Goal: Task Accomplishment & Management: Complete application form

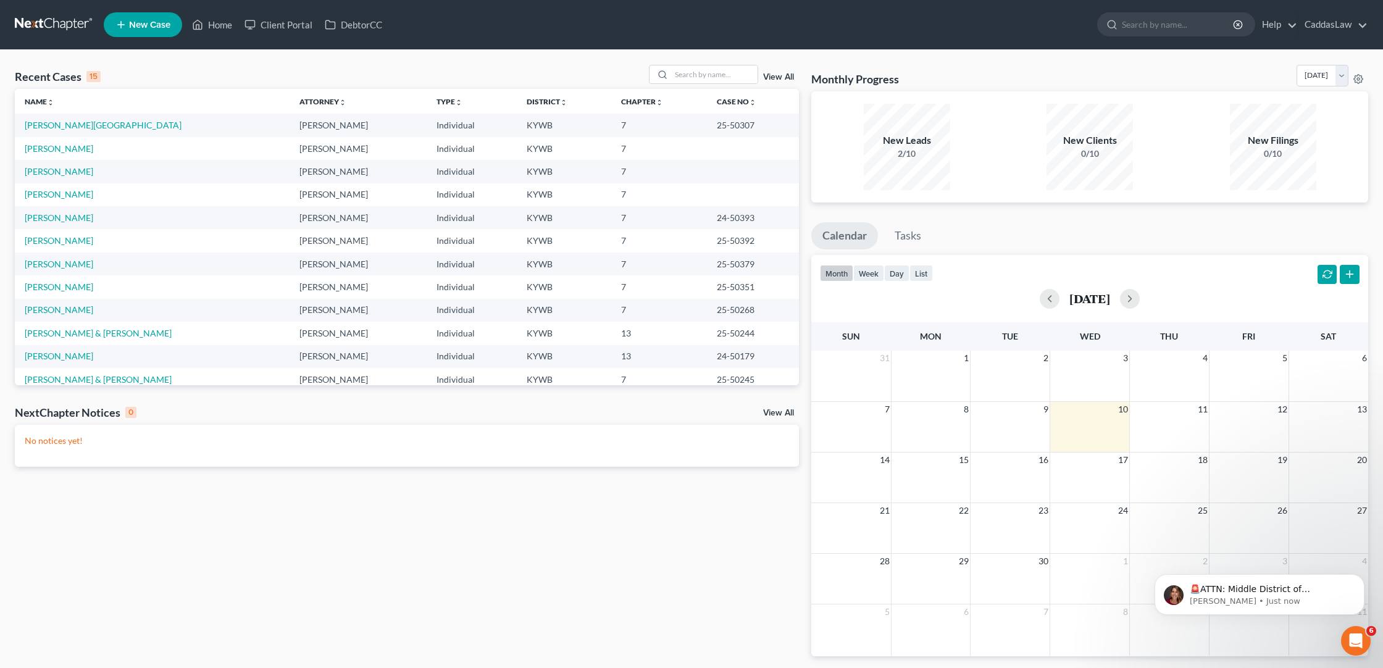
click at [142, 11] on li "New Case" at bounding box center [145, 24] width 82 height 28
click at [133, 29] on span "New Case" at bounding box center [149, 24] width 41 height 9
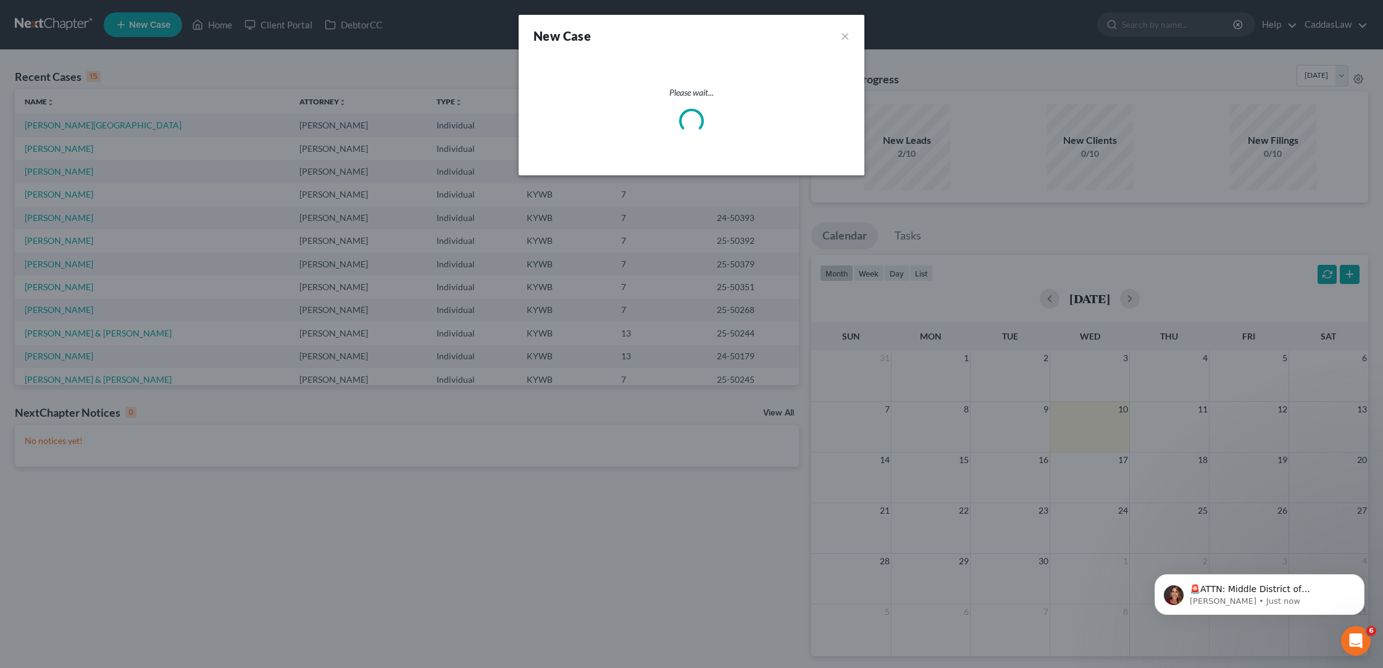
select select "33"
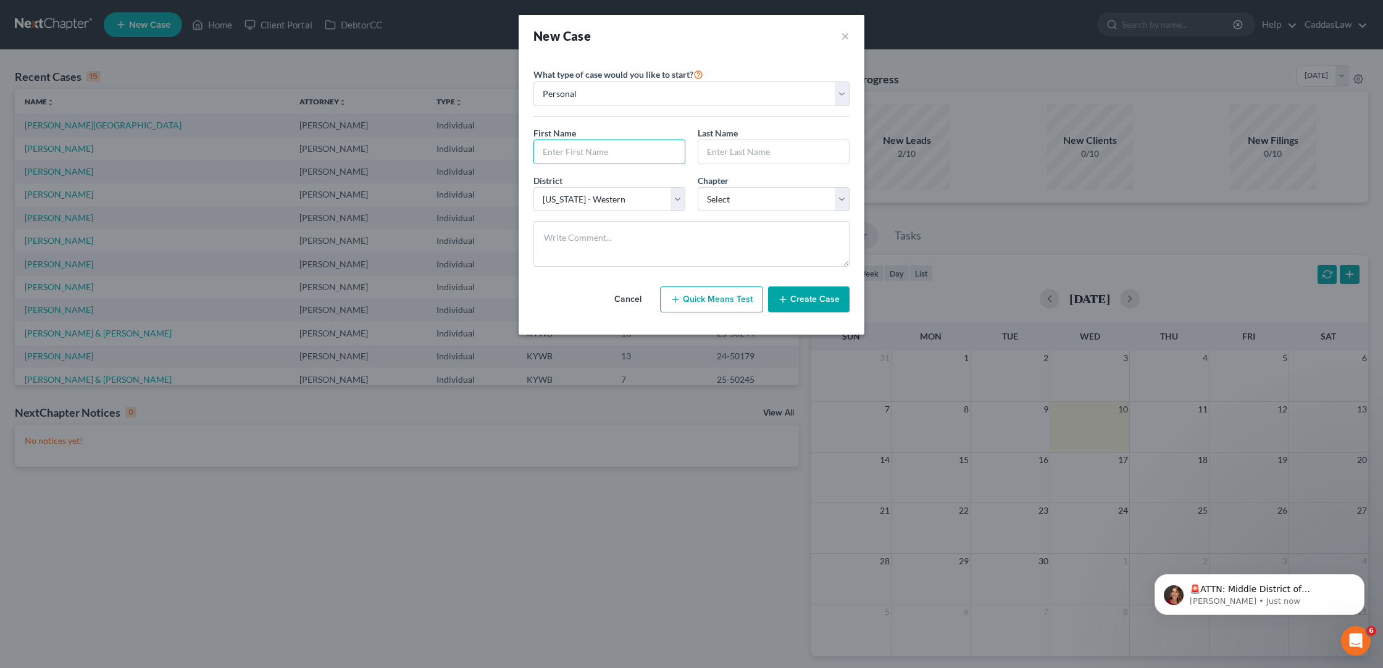
click at [391, 62] on div "New Case × Please select case type * Bankruptcy Bankruptcy What type of case wo…" at bounding box center [691, 334] width 1383 height 668
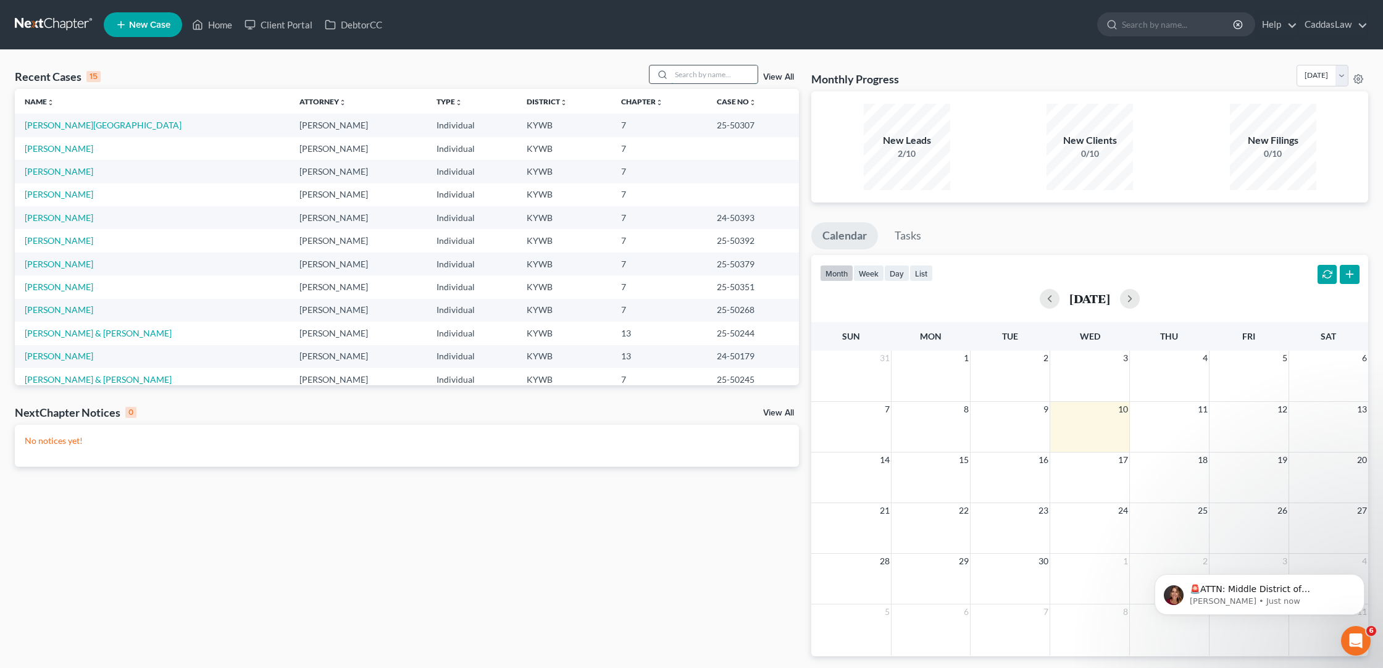
click at [682, 83] on input "search" at bounding box center [714, 74] width 86 height 18
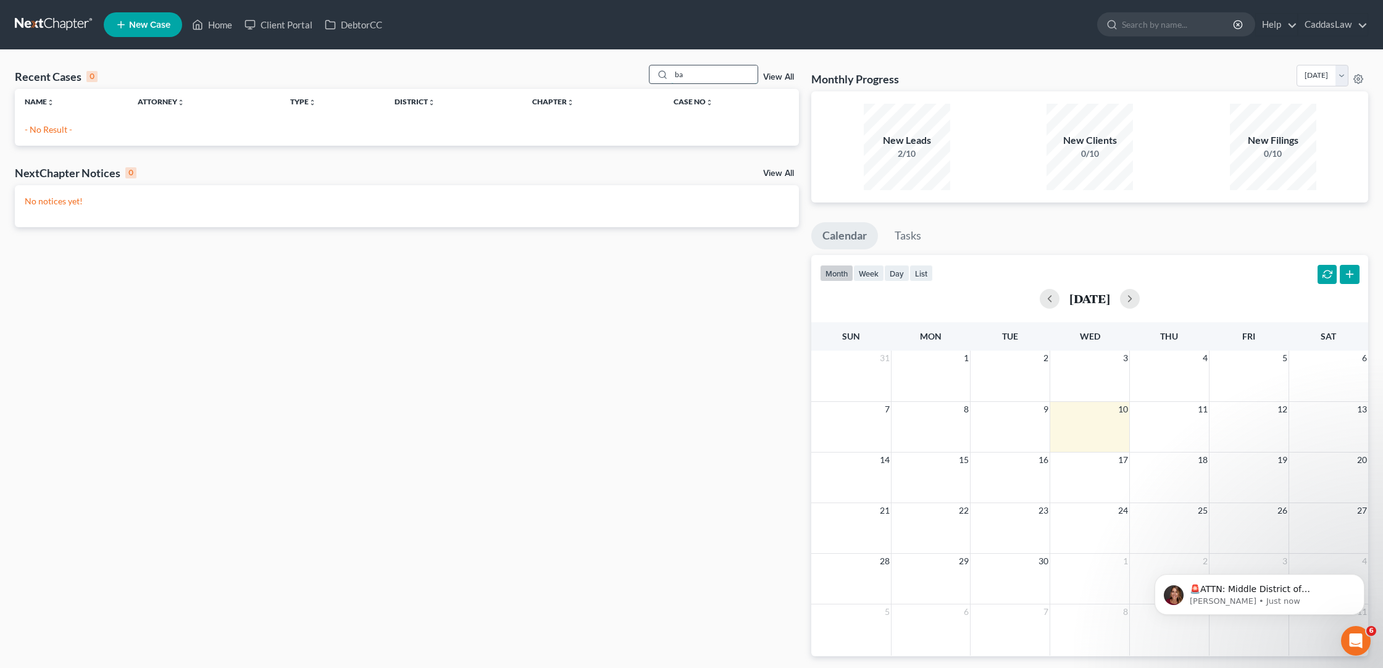
type input "b"
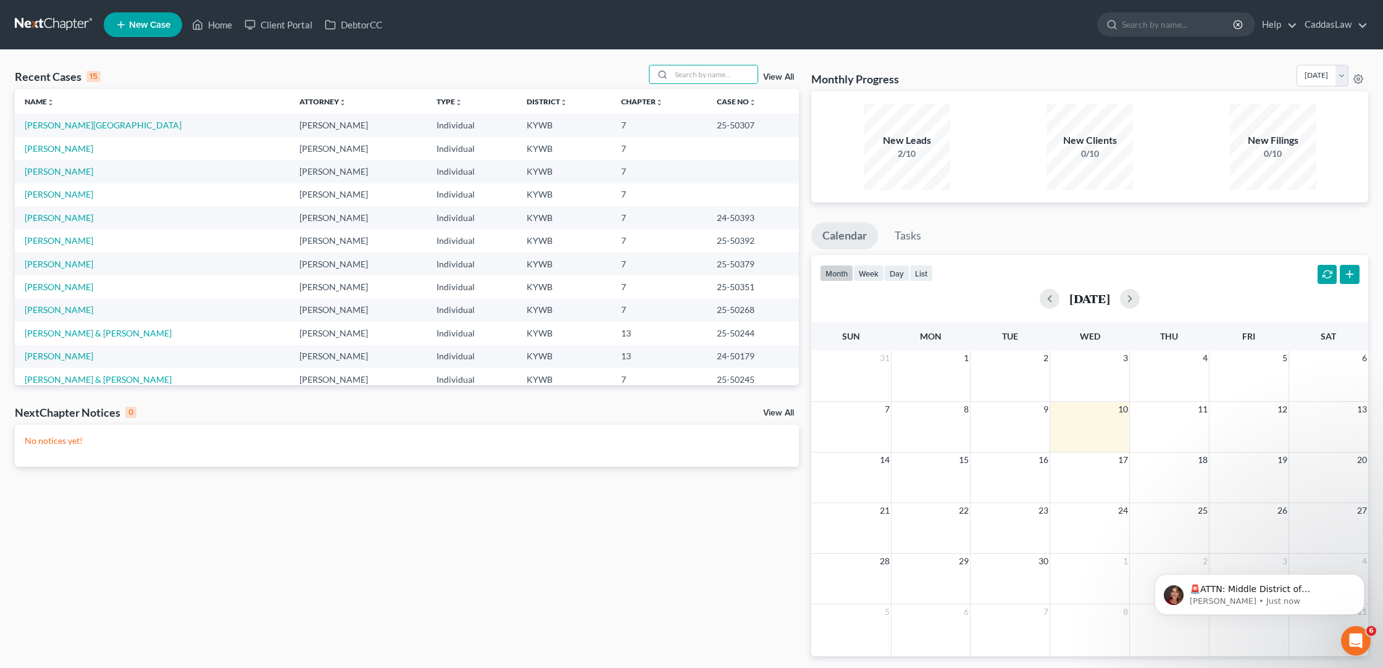
click at [164, 26] on span "New Case" at bounding box center [149, 24] width 41 height 9
select select "33"
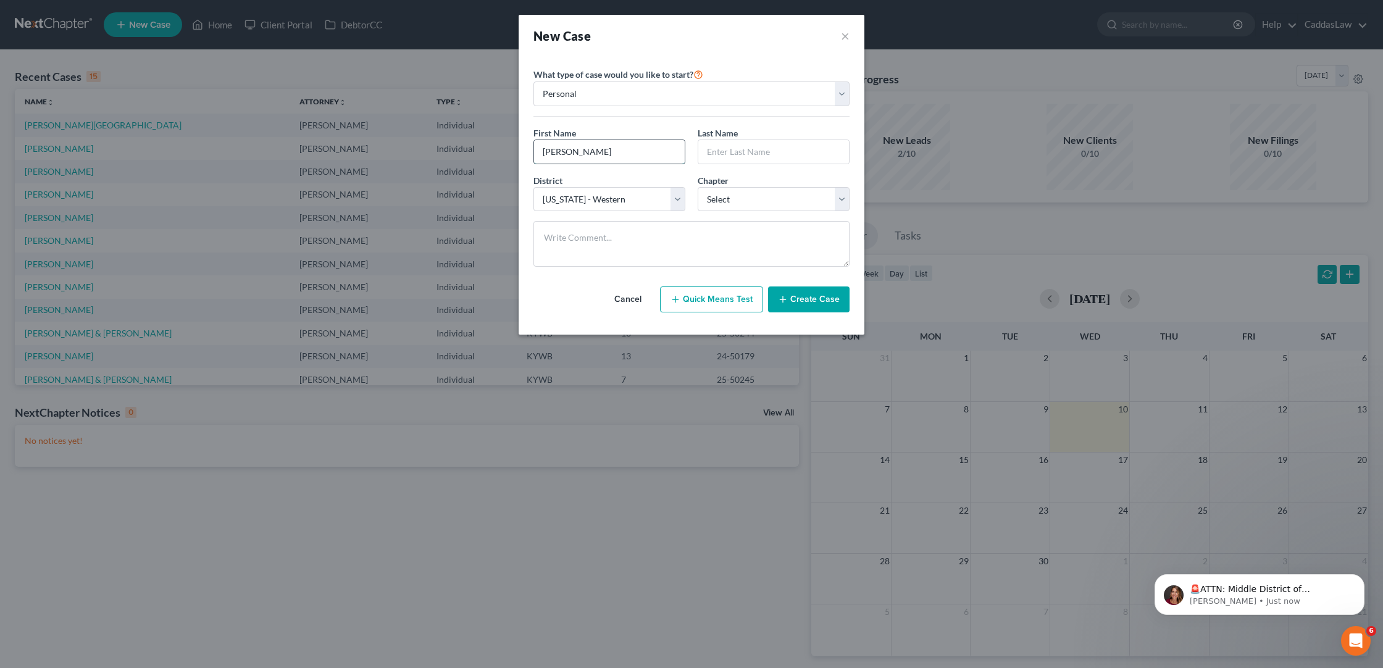
type input "[PERSON_NAME]"
type input "Bazar"
select select "0"
click at [803, 304] on button "Create Case" at bounding box center [808, 299] width 81 height 26
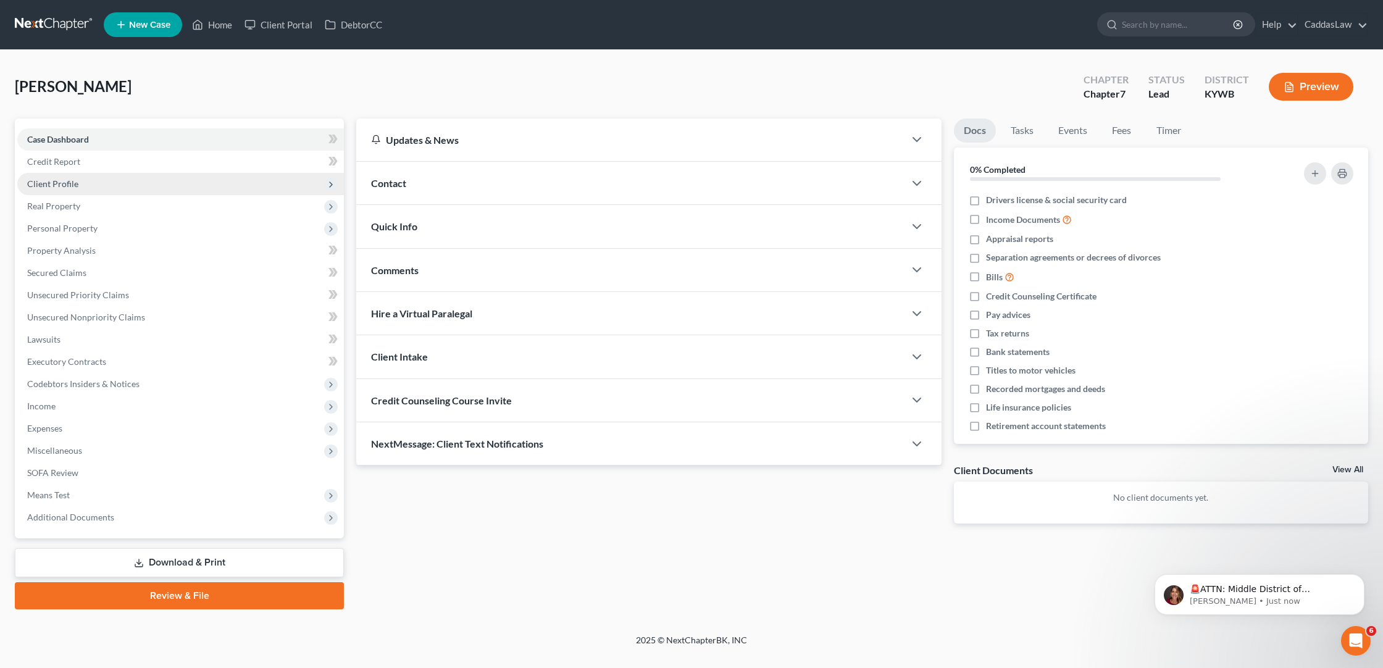
click at [62, 186] on span "Client Profile" at bounding box center [52, 183] width 51 height 10
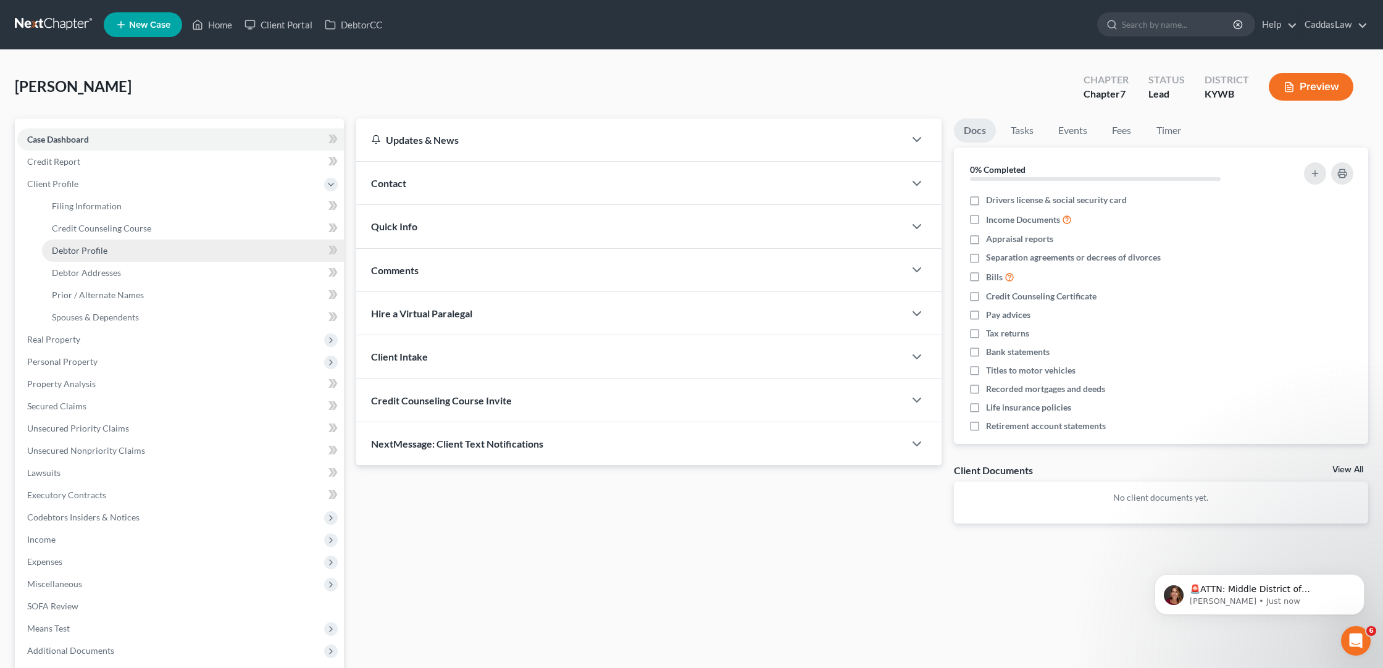
click at [89, 243] on link "Debtor Profile" at bounding box center [193, 251] width 302 height 22
select select "0"
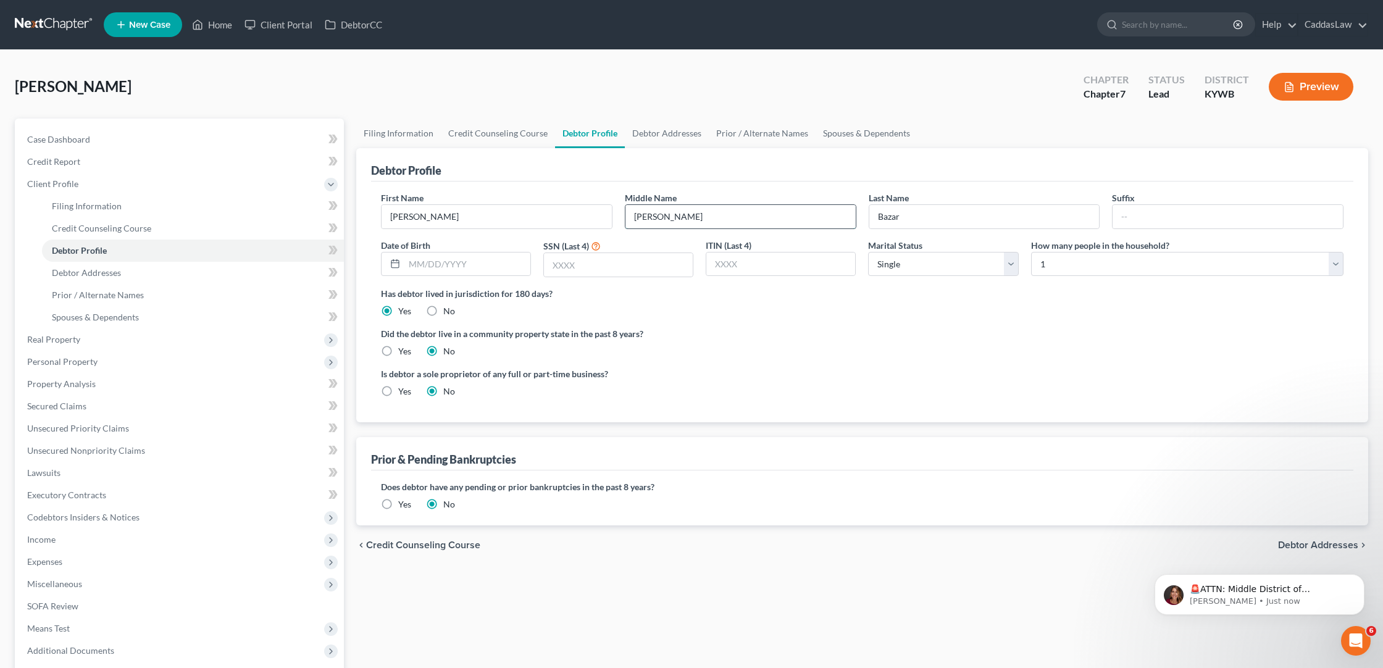
type input "[PERSON_NAME]"
click at [85, 225] on span "Credit Counseling Course" at bounding box center [101, 228] width 99 height 10
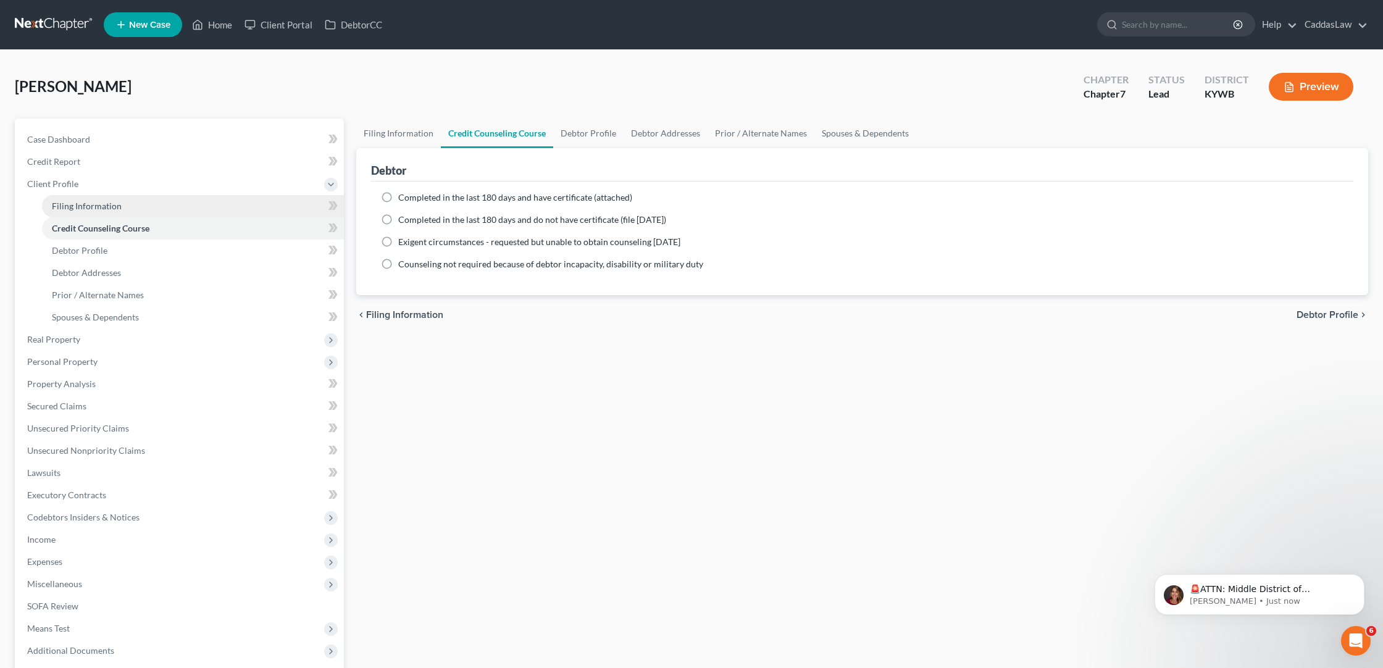
click at [96, 198] on link "Filing Information" at bounding box center [193, 206] width 302 height 22
select select "1"
select select "0"
select select "33"
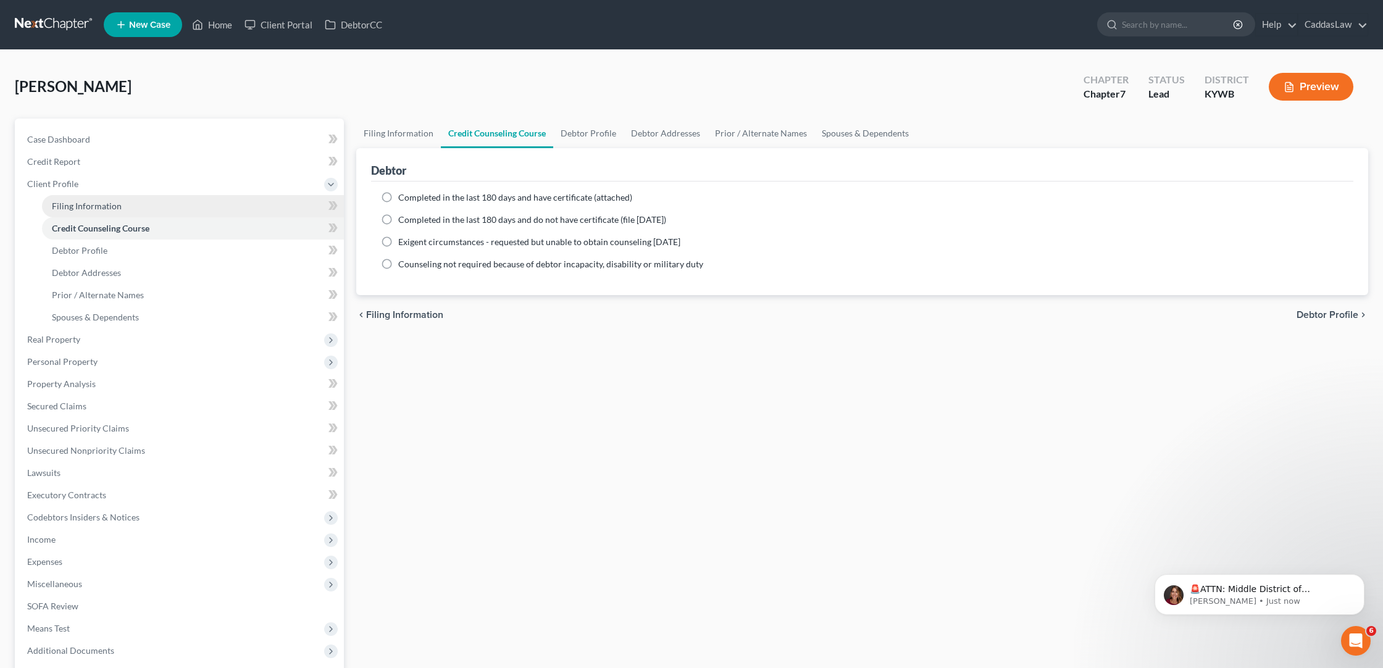
select select "18"
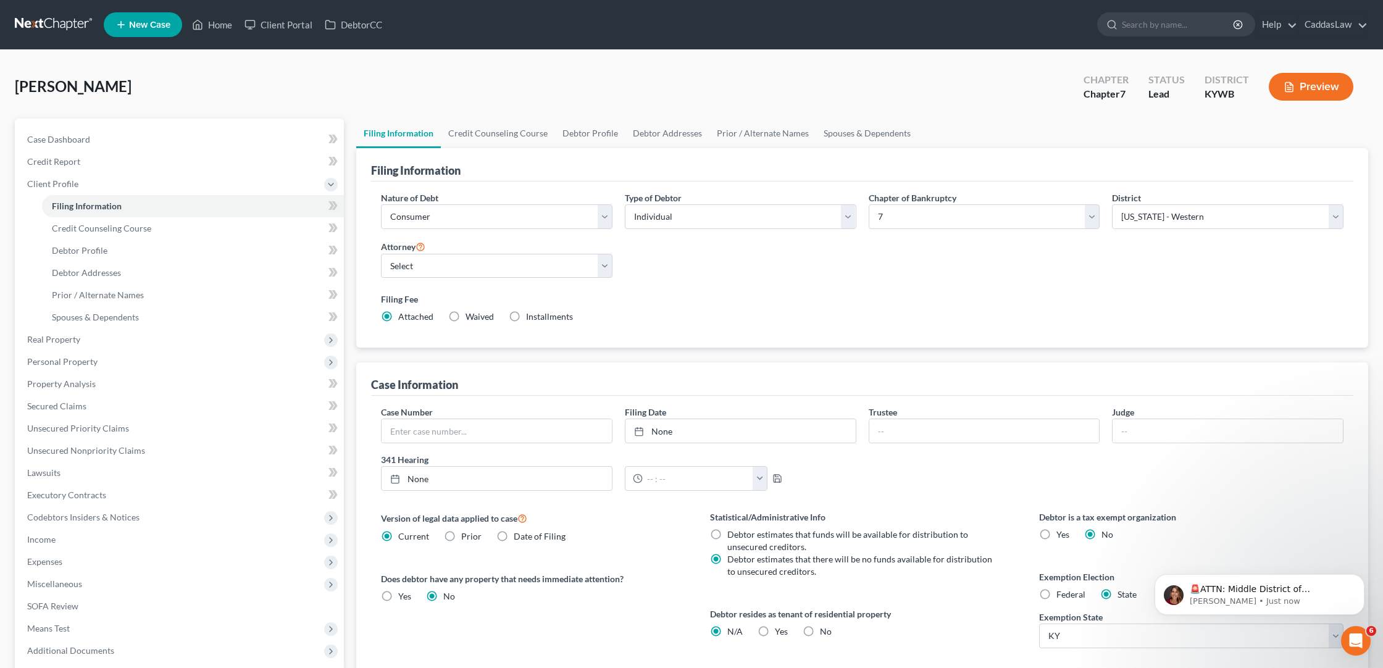
click at [1056, 596] on label "Federal" at bounding box center [1070, 594] width 29 height 12
click at [1061, 596] on input "Federal" at bounding box center [1065, 592] width 8 height 8
radio input "true"
radio input "false"
click at [66, 138] on span "Case Dashboard" at bounding box center [58, 139] width 63 height 10
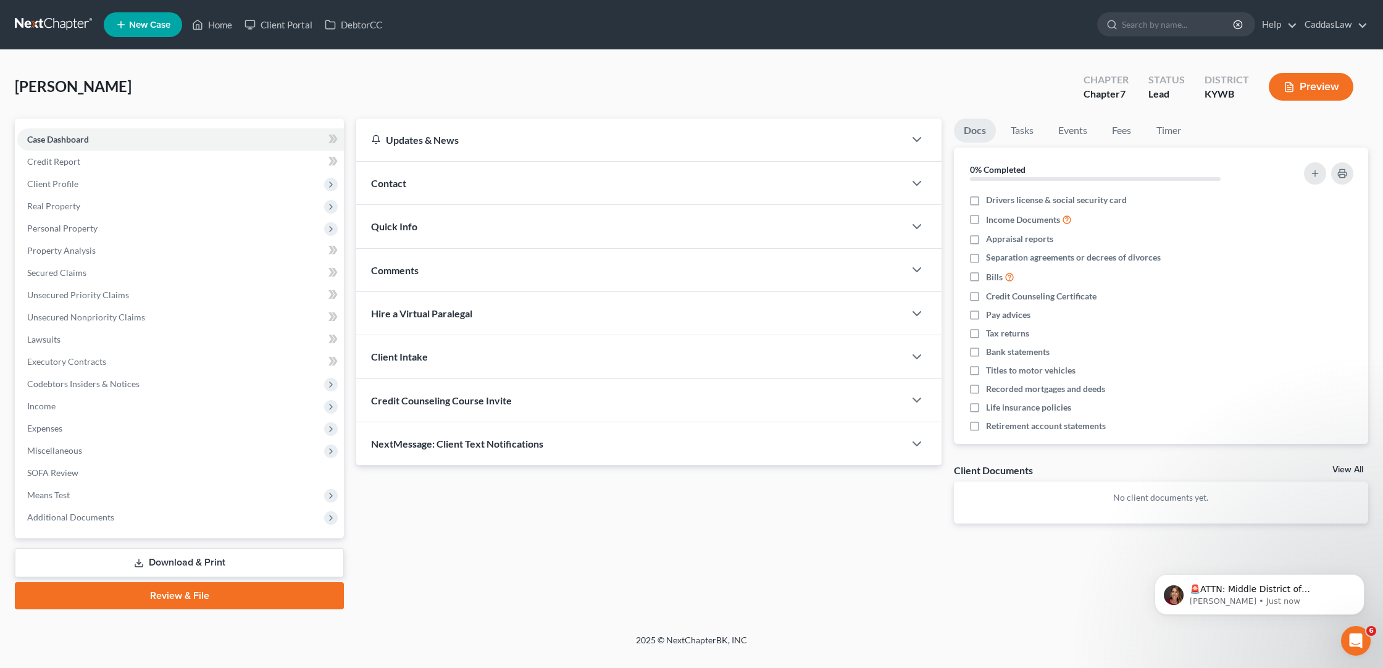
click at [430, 406] on div "Credit Counseling Course Invite" at bounding box center [630, 400] width 548 height 43
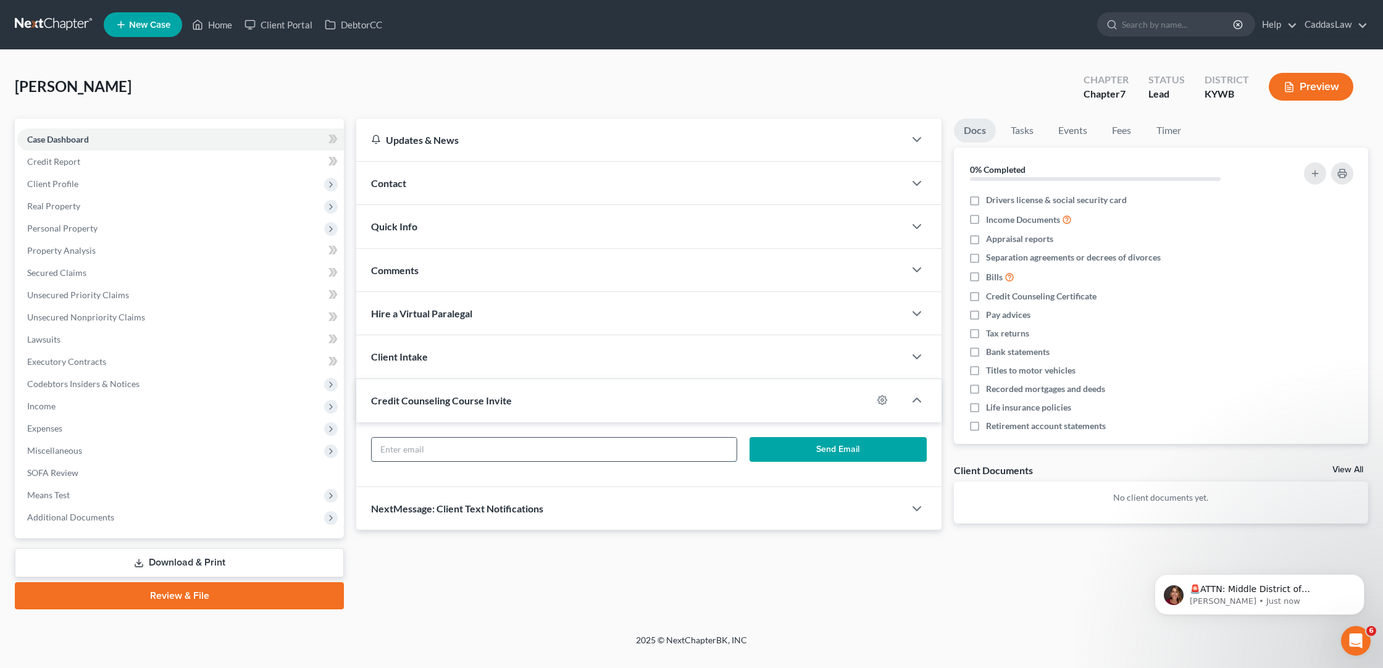
click at [475, 455] on input "text" at bounding box center [554, 449] width 365 height 23
type input "[EMAIL_ADDRESS][DOMAIN_NAME]"
click at [821, 451] on button "Send Email" at bounding box center [837, 449] width 177 height 25
